Goal: Information Seeking & Learning: Learn about a topic

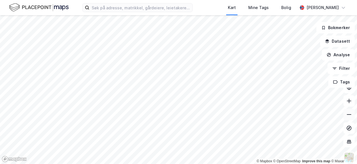
click at [349, 117] on icon at bounding box center [349, 115] width 6 height 6
click at [350, 116] on icon at bounding box center [349, 115] width 6 height 6
click at [343, 54] on button "Analyse" at bounding box center [338, 54] width 33 height 11
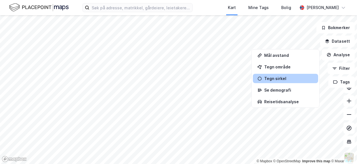
click at [282, 80] on div "Tegn sirkel" at bounding box center [288, 78] width 49 height 5
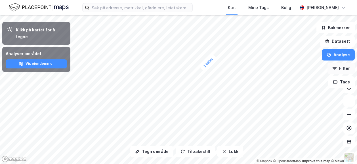
click at [346, 68] on button "Filter" at bounding box center [340, 68] width 27 height 11
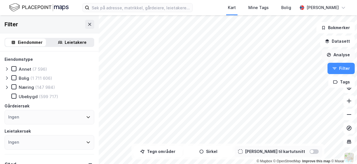
click at [345, 59] on button "Analyse" at bounding box center [338, 54] width 33 height 11
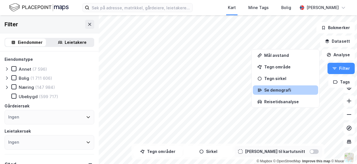
click at [284, 90] on div "Se demografi" at bounding box center [288, 90] width 49 height 5
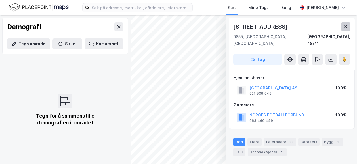
click at [345, 24] on icon at bounding box center [345, 26] width 5 height 5
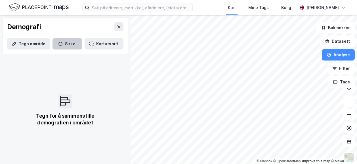
click at [62, 42] on button "Sirkel" at bounding box center [67, 43] width 30 height 11
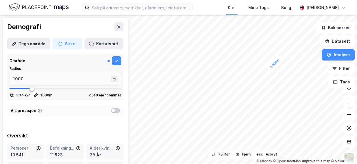
scroll to position [85, 0]
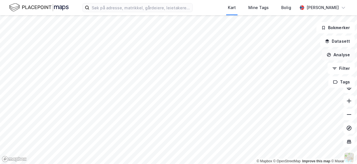
click at [329, 55] on icon "button" at bounding box center [328, 55] width 3 height 2
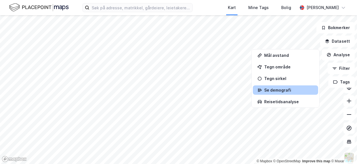
click at [280, 89] on div "Se demografi" at bounding box center [288, 90] width 49 height 5
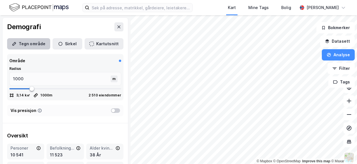
click at [32, 44] on button "Tegn område" at bounding box center [28, 43] width 43 height 11
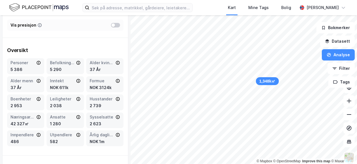
scroll to position [85, 0]
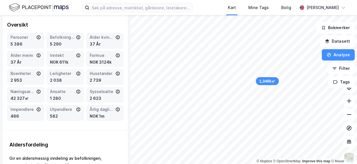
click at [76, 55] on icon at bounding box center [78, 55] width 5 height 5
click at [38, 73] on icon at bounding box center [38, 73] width 1 height 1
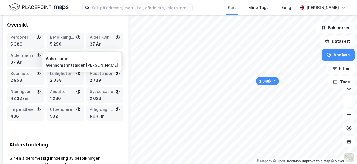
click at [37, 55] on icon at bounding box center [38, 55] width 5 height 5
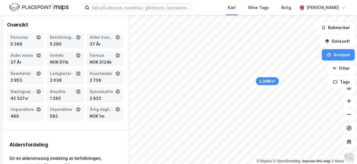
click at [37, 37] on icon at bounding box center [38, 37] width 5 height 5
click at [116, 36] on icon at bounding box center [118, 37] width 4 height 4
click at [115, 36] on icon at bounding box center [117, 37] width 5 height 5
click at [115, 37] on icon at bounding box center [117, 37] width 5 height 5
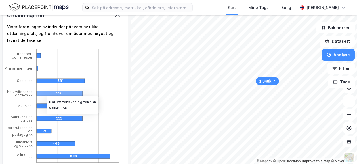
scroll to position [1097, 0]
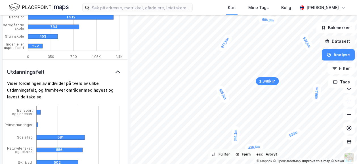
click at [338, 45] on button "Datasett" at bounding box center [337, 41] width 35 height 11
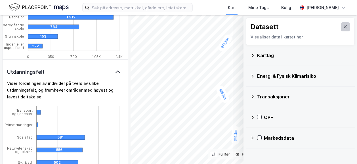
click at [343, 28] on icon at bounding box center [345, 27] width 5 height 5
